Goal: Communication & Community: Answer question/provide support

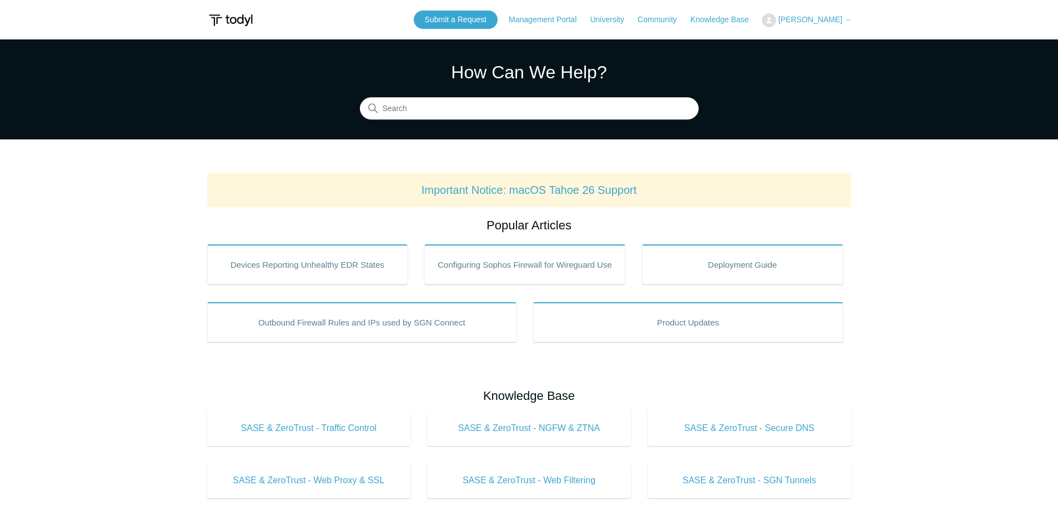
click at [823, 16] on span "[PERSON_NAME]" at bounding box center [810, 19] width 64 height 9
click at [828, 42] on link "My Support Requests" at bounding box center [817, 43] width 108 height 19
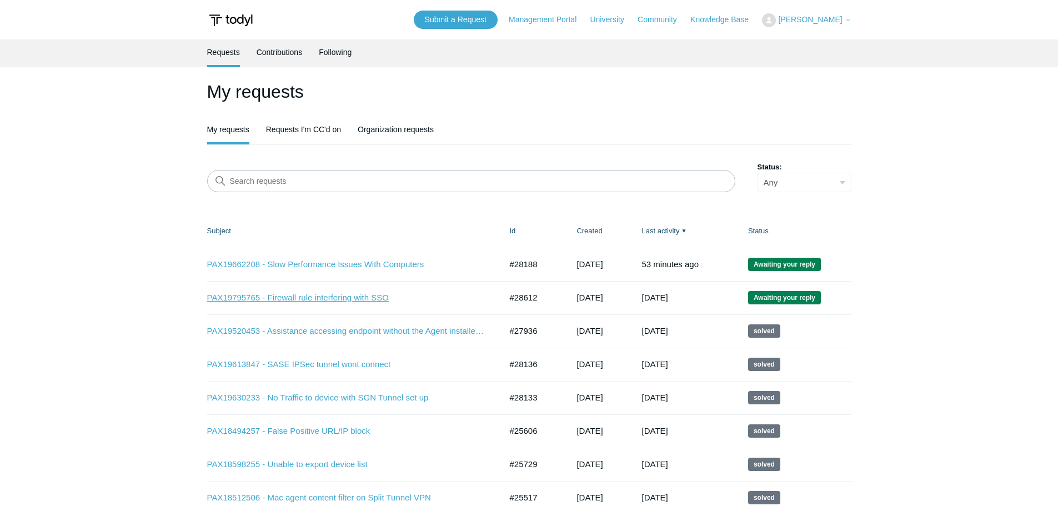
click at [238, 301] on link "PAX19795765 - Firewall rule interfering with SSO" at bounding box center [346, 298] width 278 height 13
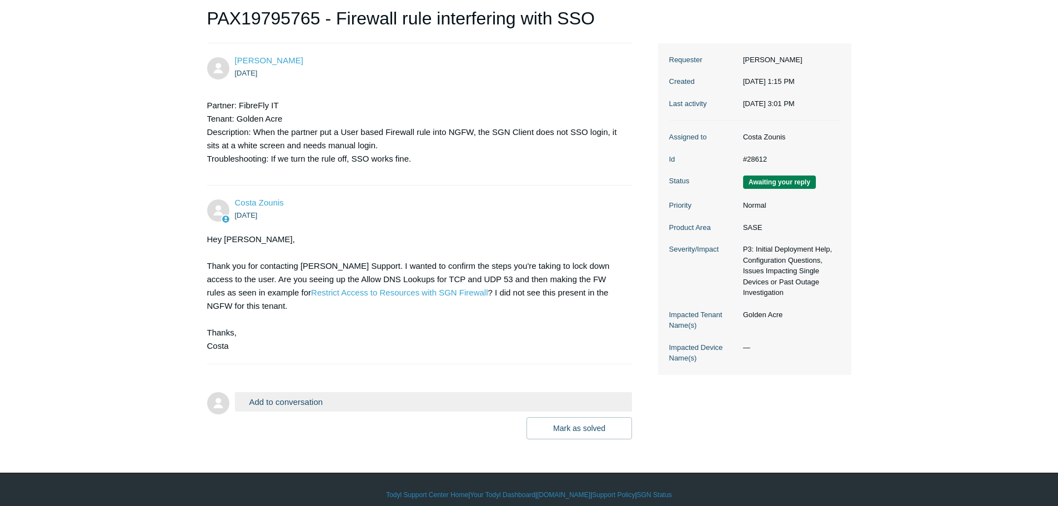
scroll to position [128, 0]
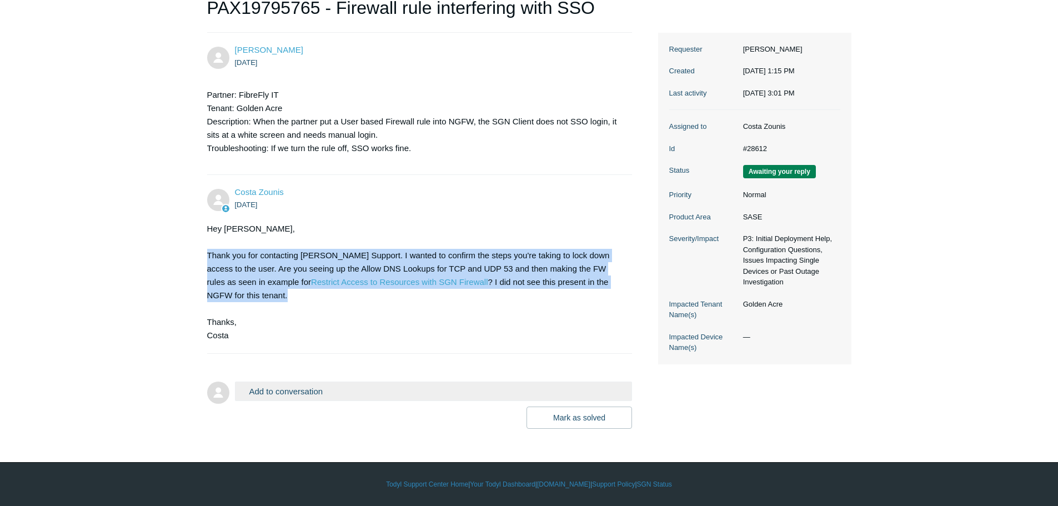
drag, startPoint x: 232, startPoint y: 298, endPoint x: 196, endPoint y: 258, distance: 54.3
click at [196, 258] on main "Requests Contributions Following Todyl Support Center My activities PAX19795765…" at bounding box center [529, 170] width 1058 height 517
copy div "Thank you for contacting Todyl Support. I wanted to confirm the steps you're ta…"
click at [336, 301] on div "Hey Alex, Thank you for contacting Todyl Support. I wanted to confirm the steps…" at bounding box center [414, 282] width 414 height 120
click at [260, 258] on div "Hey Alex, Thank you for contacting Todyl Support. I wanted to confirm the steps…" at bounding box center [414, 282] width 414 height 120
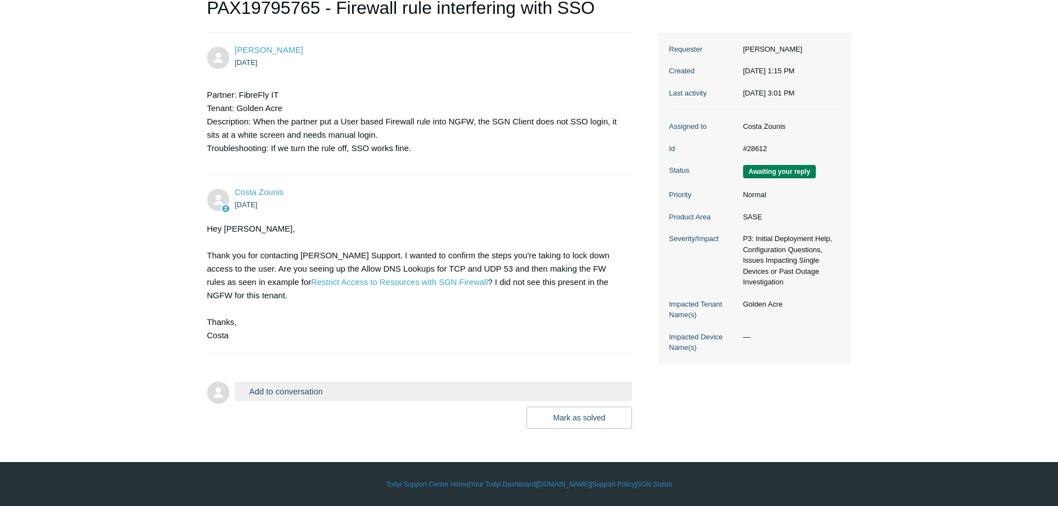
click at [291, 394] on button "Add to conversation" at bounding box center [434, 391] width 398 height 19
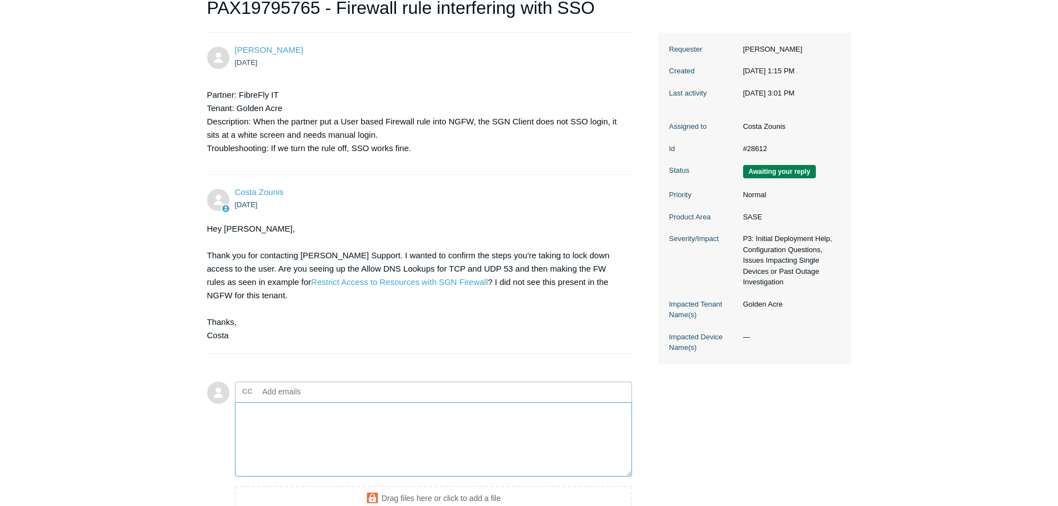
click at [285, 436] on textarea "Add your reply" at bounding box center [434, 439] width 398 height 75
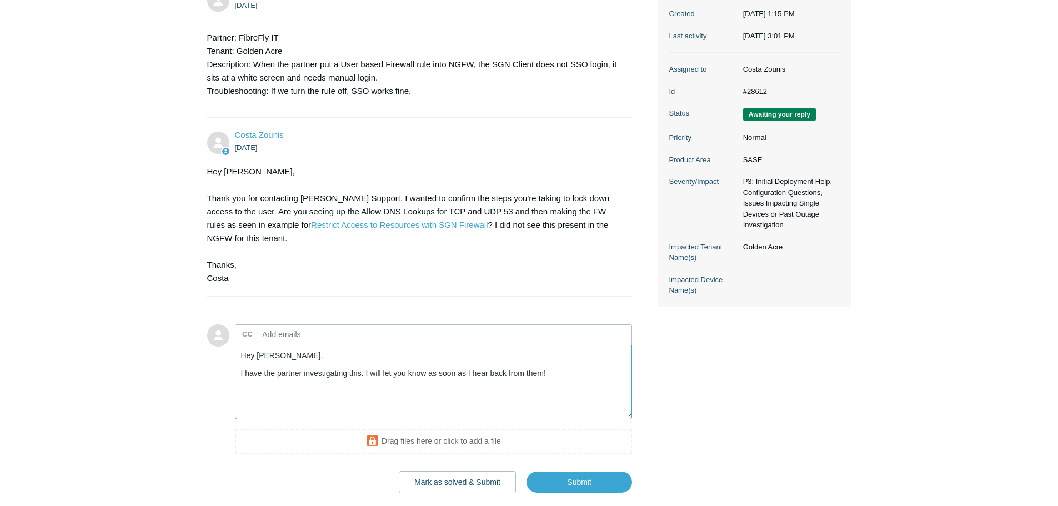
scroll to position [239, 0]
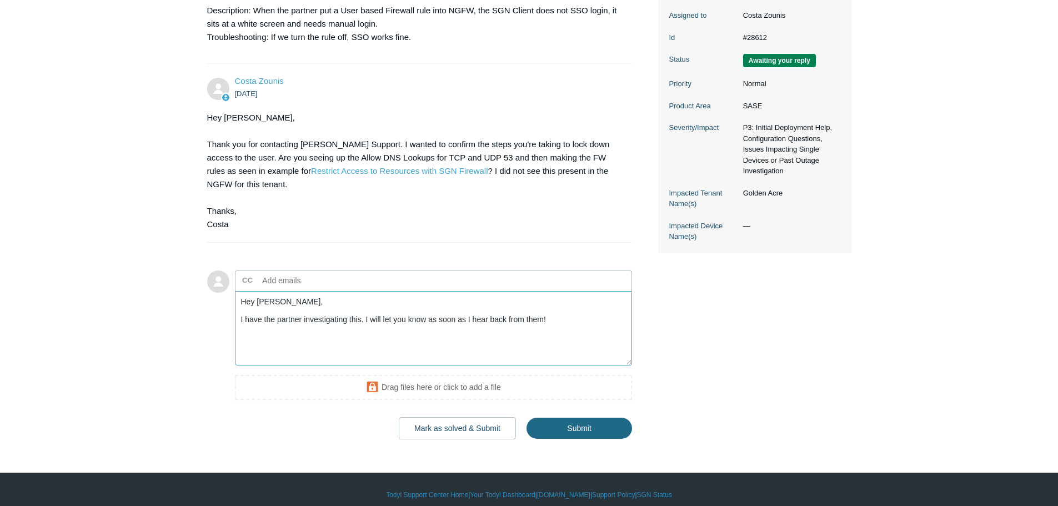
type textarea "Hey Costa, I have the partner investigating this. I will let you know as soon a…"
click at [553, 429] on input "Submit" at bounding box center [580, 429] width 106 height 22
